Goal: Transaction & Acquisition: Purchase product/service

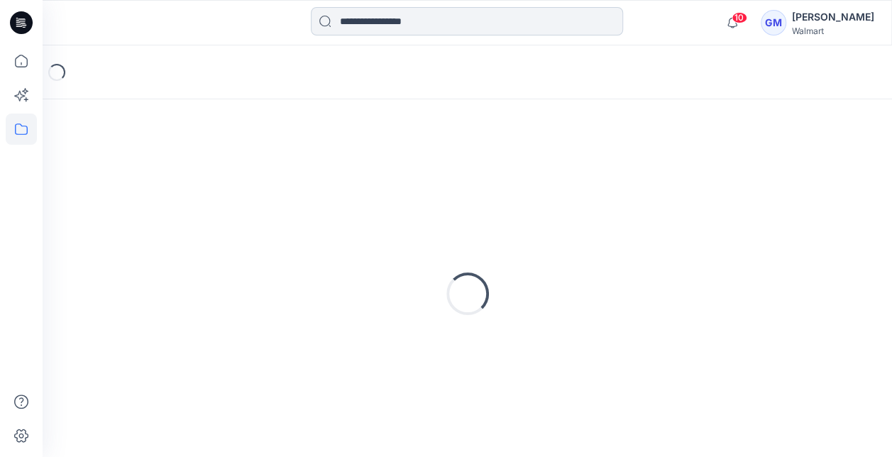
click at [404, 14] on input at bounding box center [467, 21] width 312 height 28
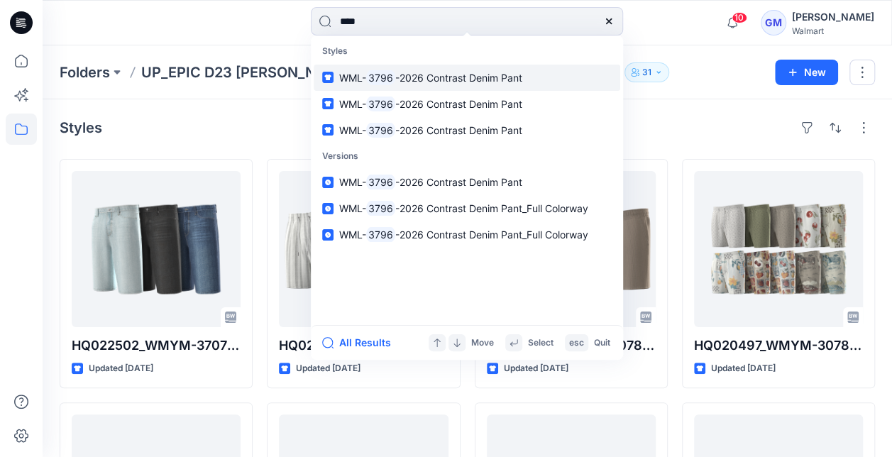
type input "****"
click at [397, 72] on span "-2026 Contrast Denim Pant" at bounding box center [458, 78] width 127 height 12
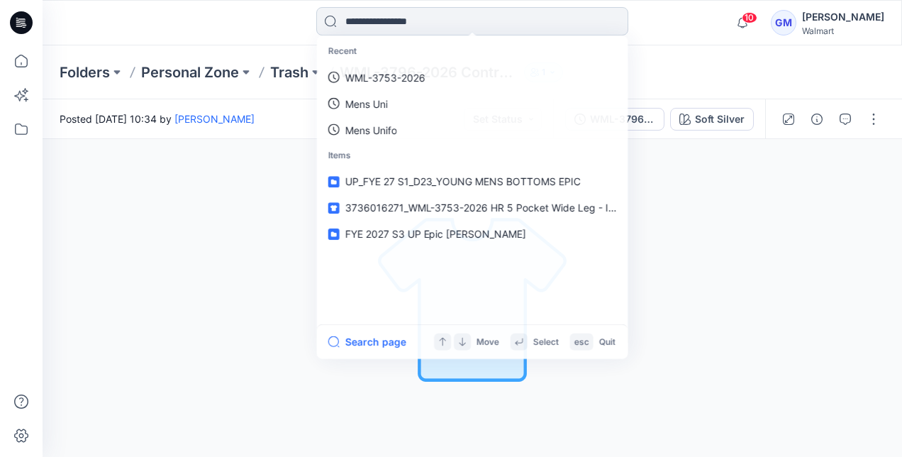
click at [481, 15] on input at bounding box center [472, 21] width 312 height 28
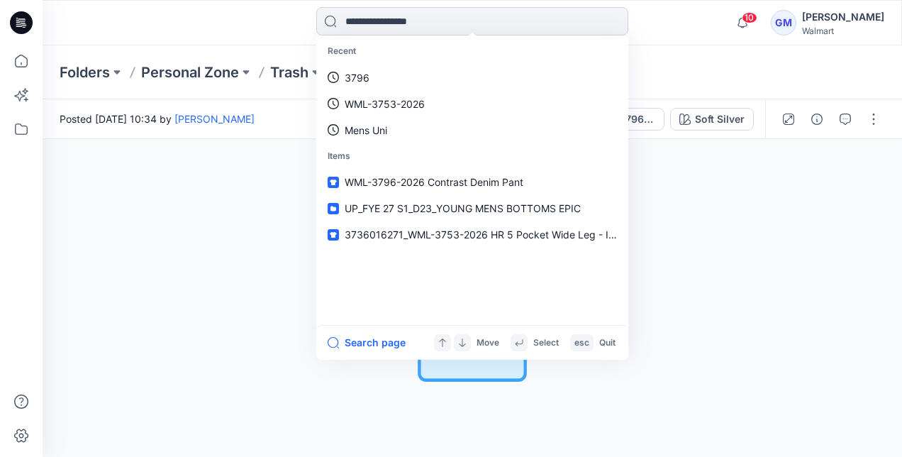
click at [400, 21] on input at bounding box center [472, 21] width 312 height 28
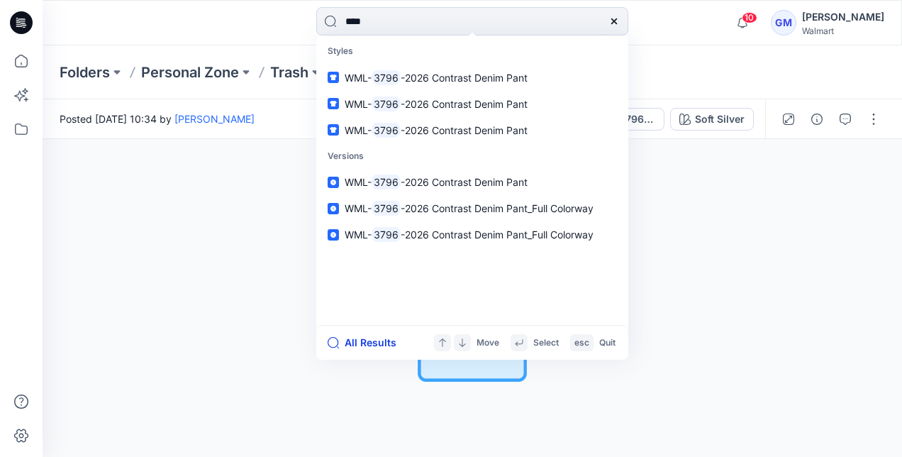
type input "****"
click at [365, 345] on button "All Results" at bounding box center [367, 342] width 78 height 17
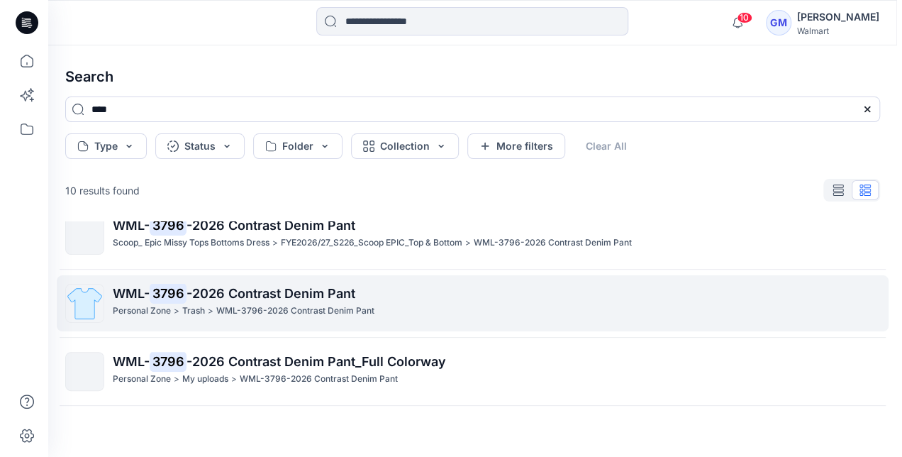
scroll to position [71, 0]
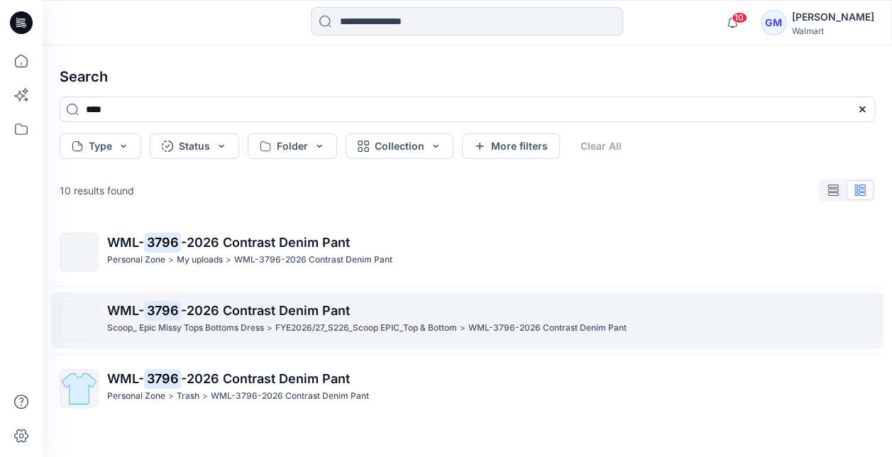
click at [186, 321] on p "Scoop_ Epic Missy Tops Bottoms Dress" at bounding box center [185, 328] width 157 height 15
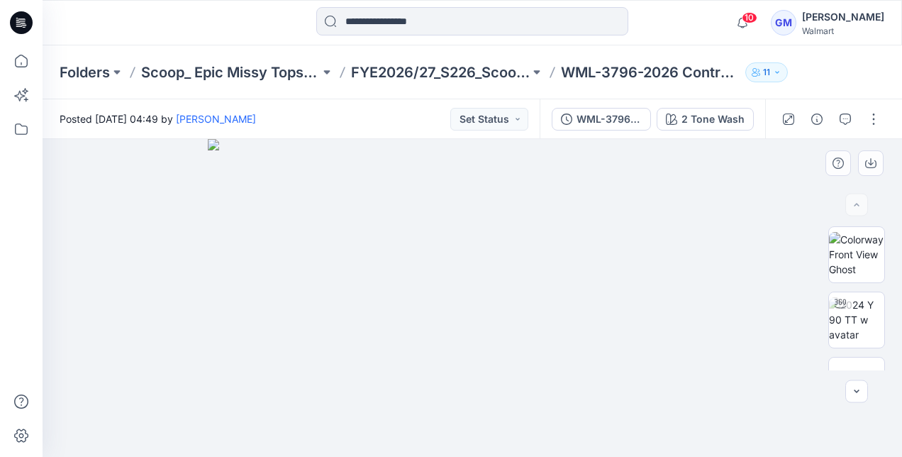
click at [404, 213] on img at bounding box center [473, 298] width 530 height 318
click at [874, 257] on img at bounding box center [856, 254] width 55 height 45
drag, startPoint x: 541, startPoint y: 224, endPoint x: 587, endPoint y: 455, distance: 235.8
click at [587, 455] on img at bounding box center [472, 281] width 248 height 350
drag, startPoint x: 534, startPoint y: 257, endPoint x: 536, endPoint y: 275, distance: 17.9
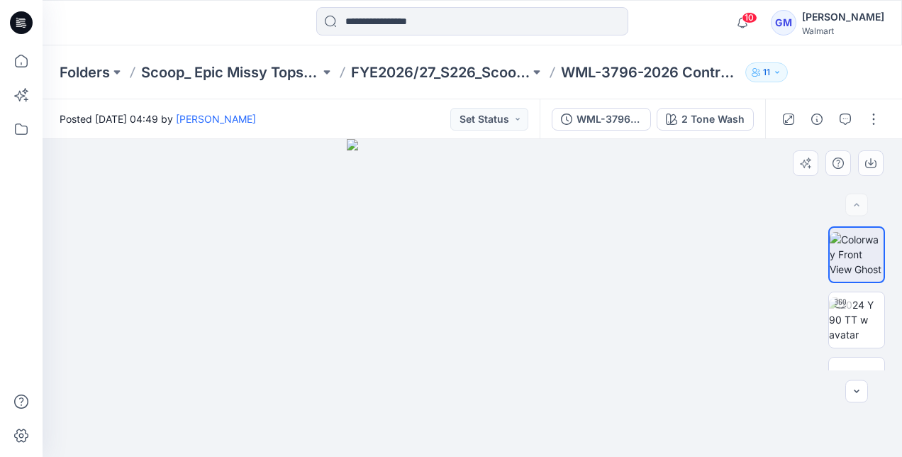
click at [536, 275] on img at bounding box center [472, 298] width 251 height 318
